Goal: Use online tool/utility: Utilize a website feature to perform a specific function

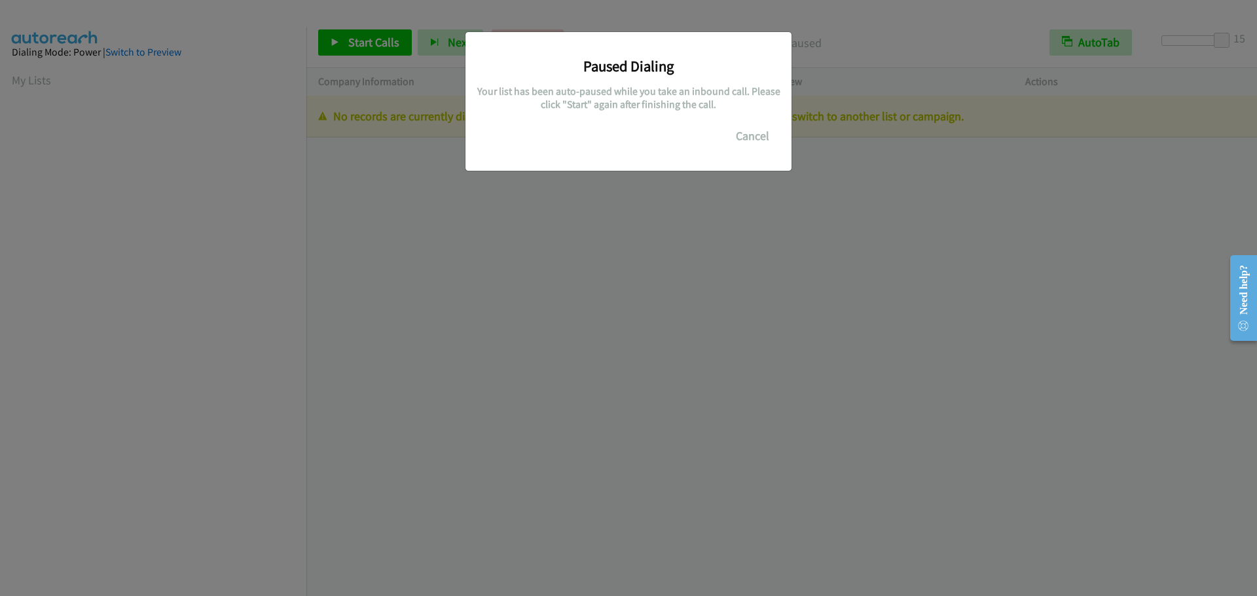
scroll to position [138, 0]
click at [759, 140] on button "Cancel" at bounding box center [753, 136] width 58 height 26
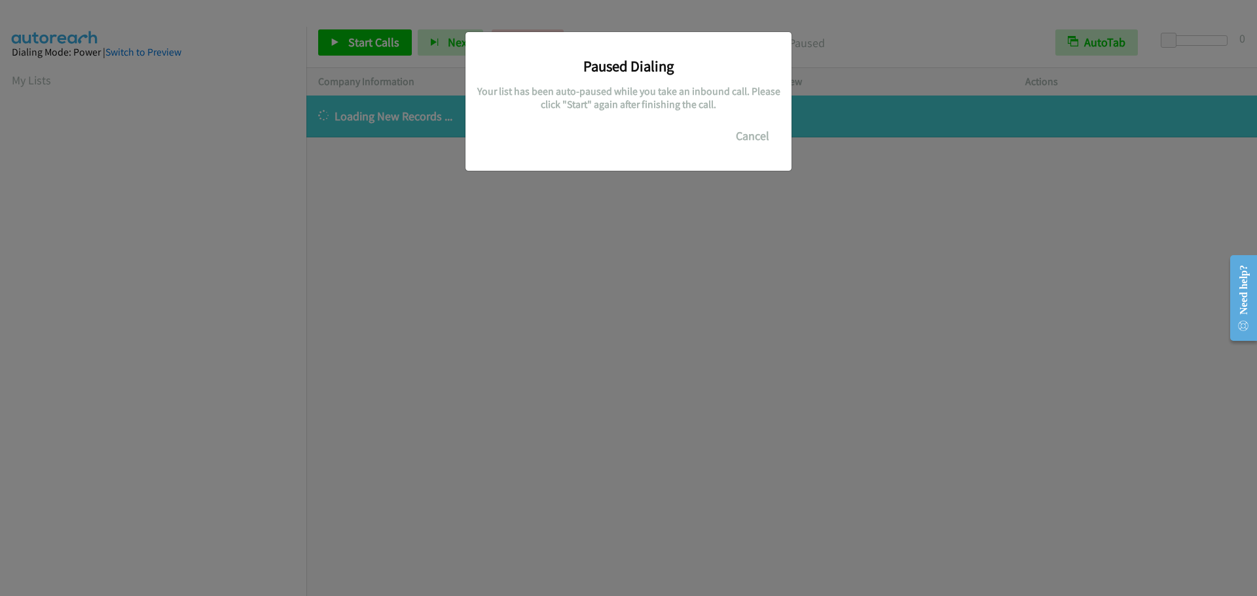
scroll to position [138, 0]
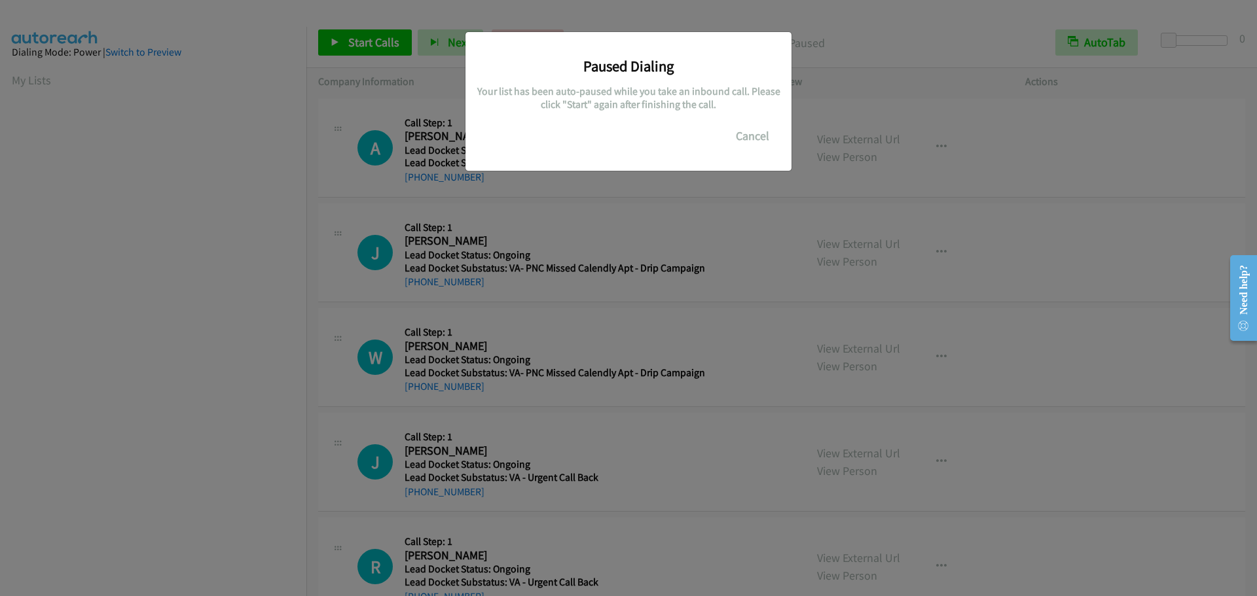
scroll to position [138, 0]
click at [742, 138] on button "Cancel" at bounding box center [753, 136] width 58 height 26
click at [266, 363] on div "Paused Dialing Your list has been auto-paused while you take an inbound call. P…" at bounding box center [628, 304] width 1257 height 585
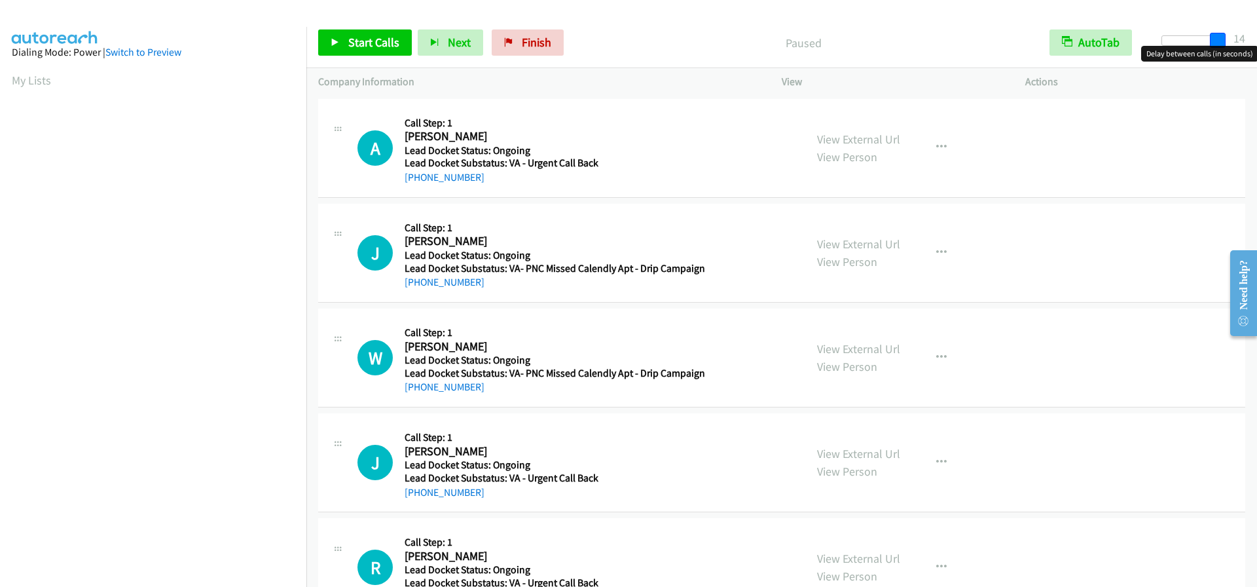
drag, startPoint x: 1169, startPoint y: 39, endPoint x: 1317, endPoint y: 37, distance: 147.3
click at [1256, 37] on html "Start Calls Pause Next Finish Paused AutoTab AutoTab 14 Company Information Inf…" at bounding box center [628, 31] width 1257 height 62
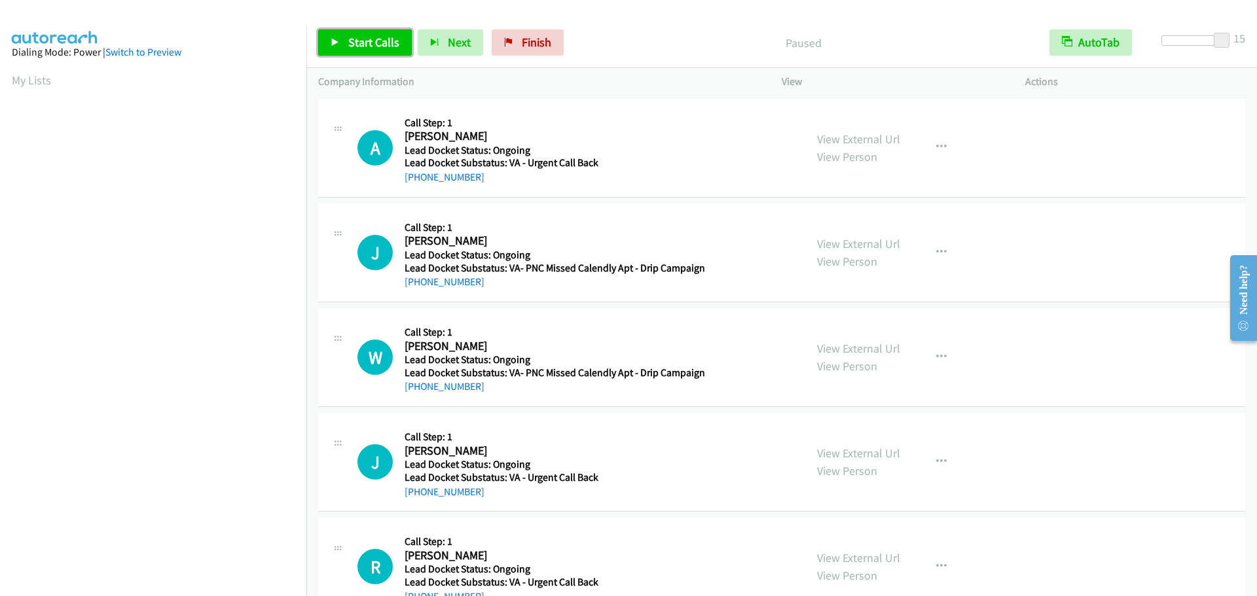
drag, startPoint x: 363, startPoint y: 35, endPoint x: 352, endPoint y: 50, distance: 19.1
click at [363, 37] on span "Start Calls" at bounding box center [373, 42] width 51 height 15
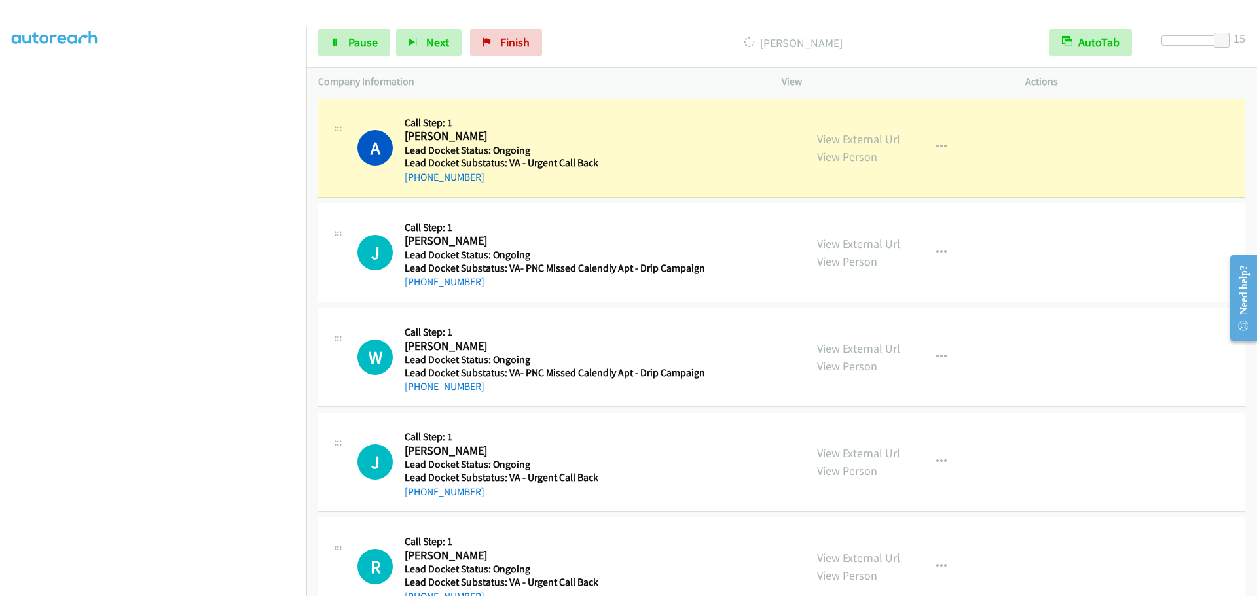
scroll to position [137, 0]
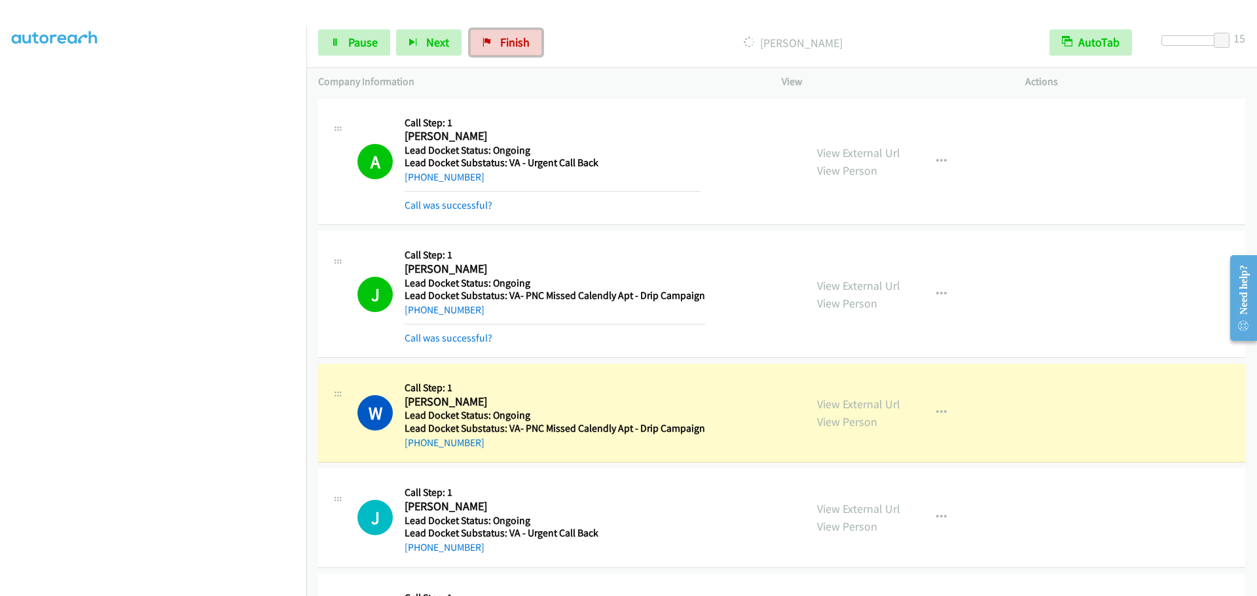
drag, startPoint x: 500, startPoint y: 43, endPoint x: 688, endPoint y: 42, distance: 188.6
click at [500, 43] on span "Finish" at bounding box center [514, 42] width 29 height 15
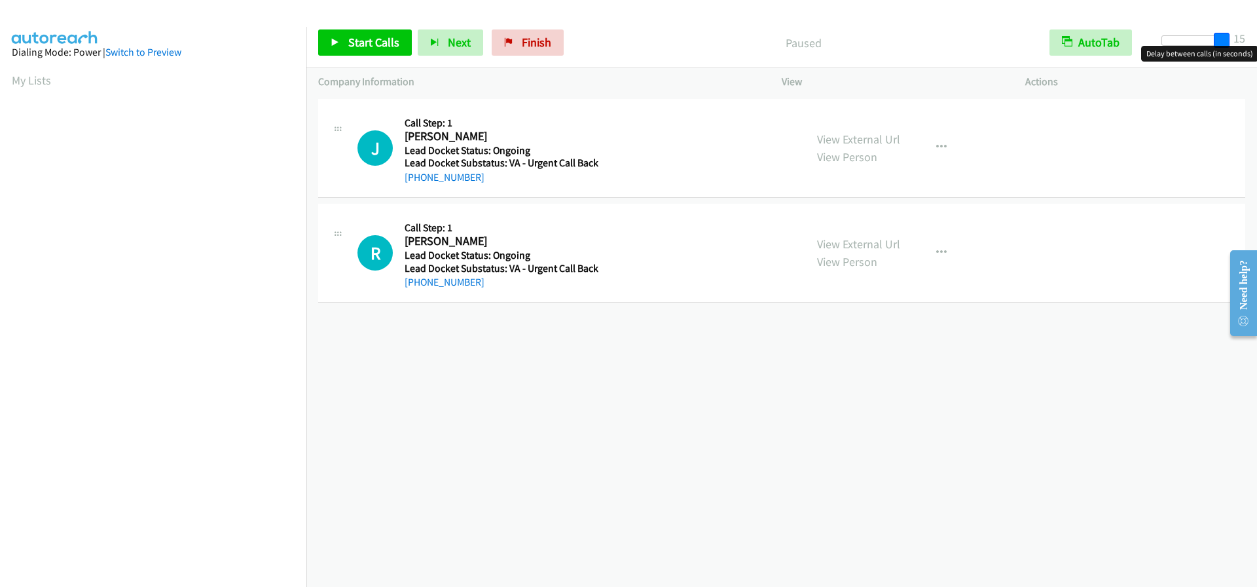
drag, startPoint x: 1174, startPoint y: 42, endPoint x: 1301, endPoint y: 37, distance: 127.1
click at [1256, 37] on html "Start Calls Pause Next Finish Paused AutoTab AutoTab 15 Company Information Inf…" at bounding box center [628, 31] width 1257 height 62
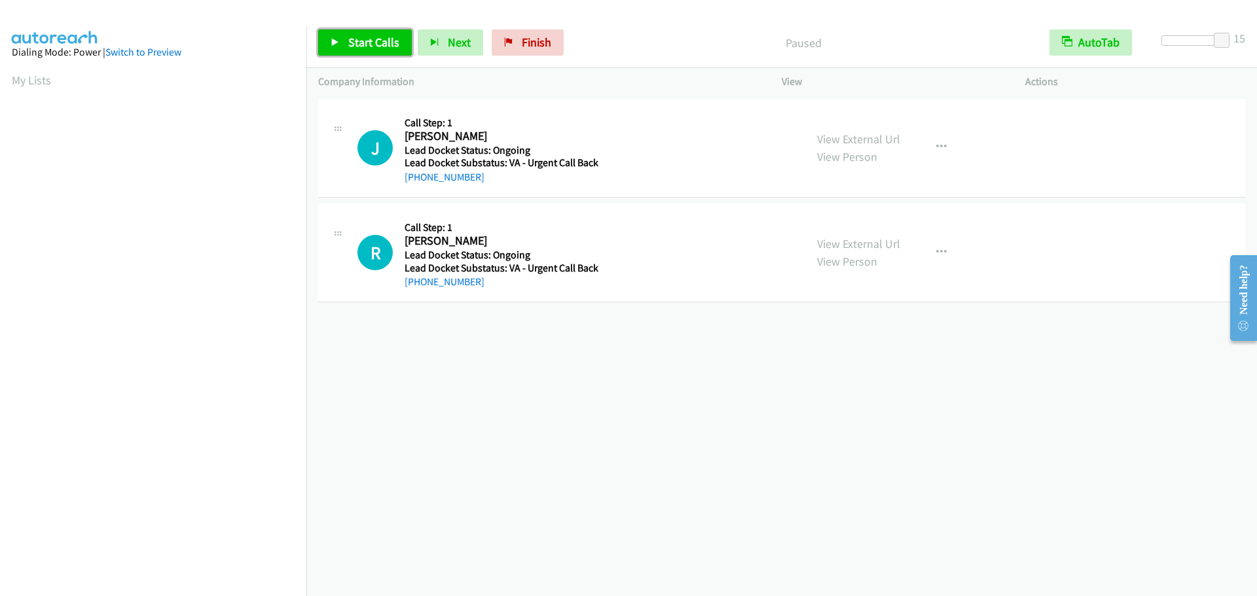
click at [359, 45] on span "Start Calls" at bounding box center [373, 42] width 51 height 15
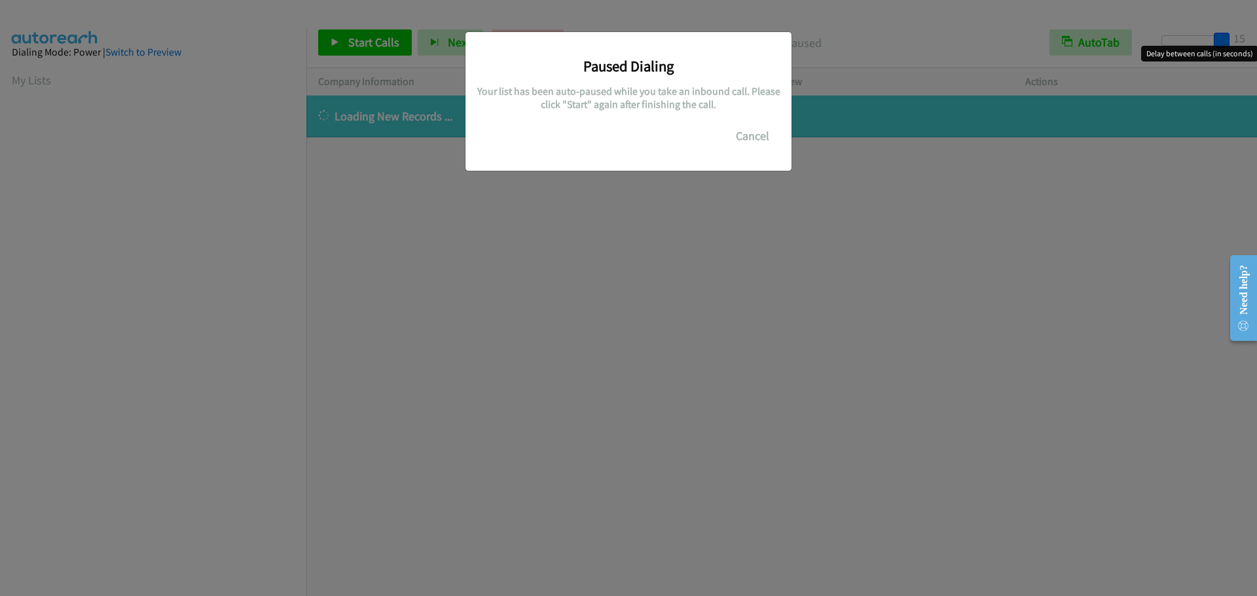
drag, startPoint x: 1171, startPoint y: 41, endPoint x: 1255, endPoint y: 39, distance: 83.8
click at [1255, 39] on main "Start Calls Pause Next Finish Paused AutoTab AutoTab 15 Company Information Inf…" at bounding box center [628, 31] width 1257 height 62
click at [786, 122] on div "Paused Dialing Your list has been auto-paused while you take an inbound call. P…" at bounding box center [629, 101] width 326 height 139
click at [765, 134] on button "Cancel" at bounding box center [753, 136] width 58 height 26
